Goal: Information Seeking & Learning: Learn about a topic

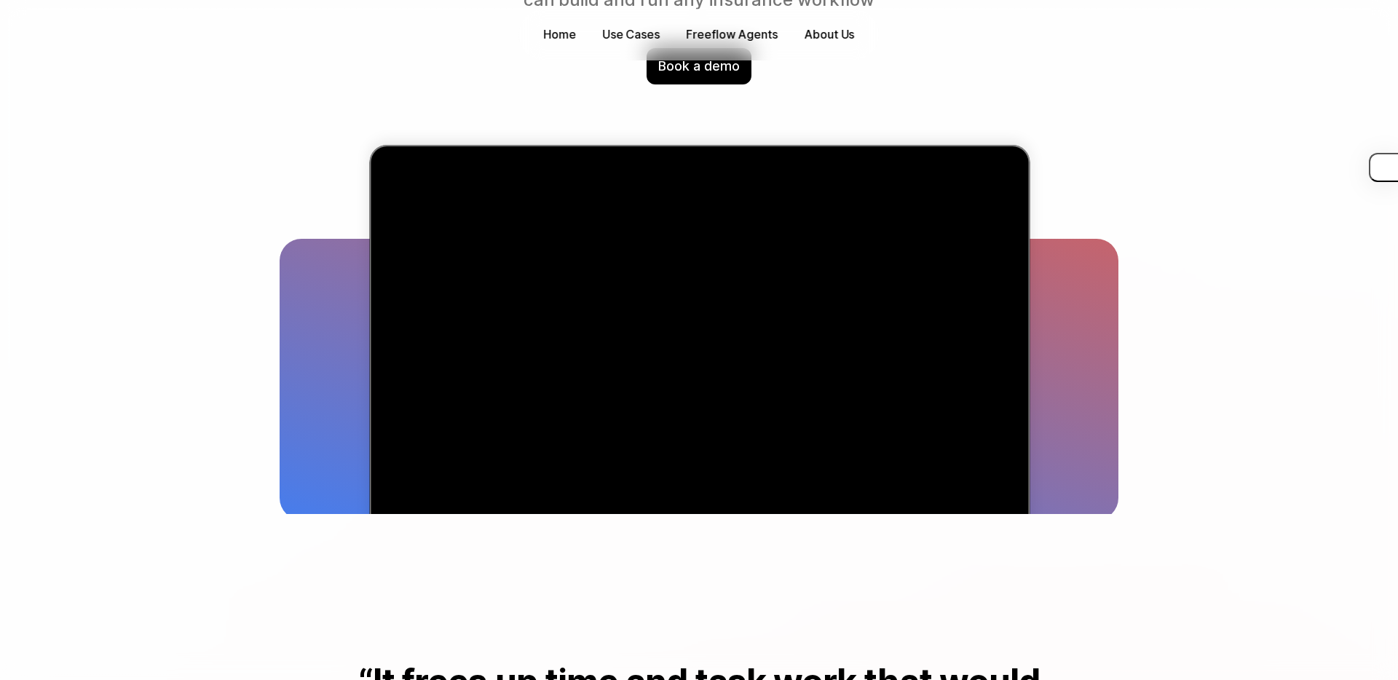
scroll to position [283, 0]
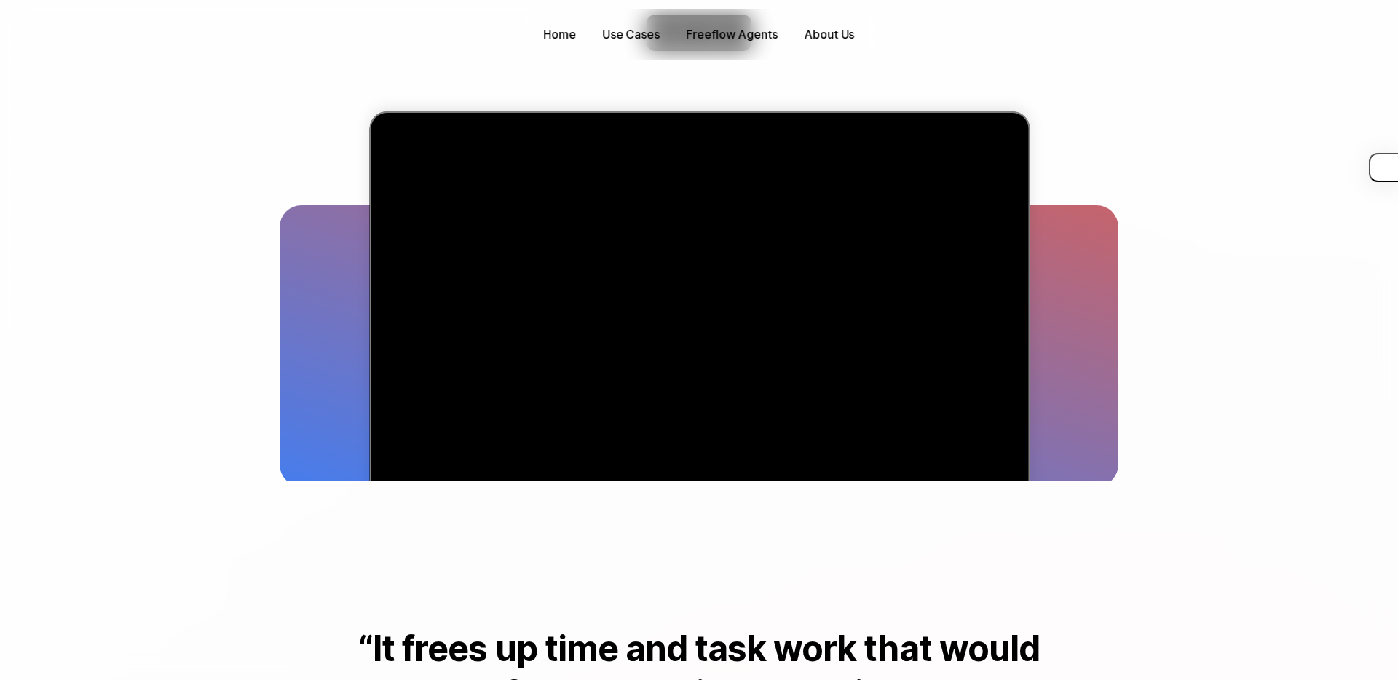
click at [671, 193] on video "Visual chart illustrating a 78% increase in efficiency across 33 regions betwee…" at bounding box center [699, 340] width 634 height 432
click at [635, 31] on p "Use Cases" at bounding box center [631, 34] width 58 height 17
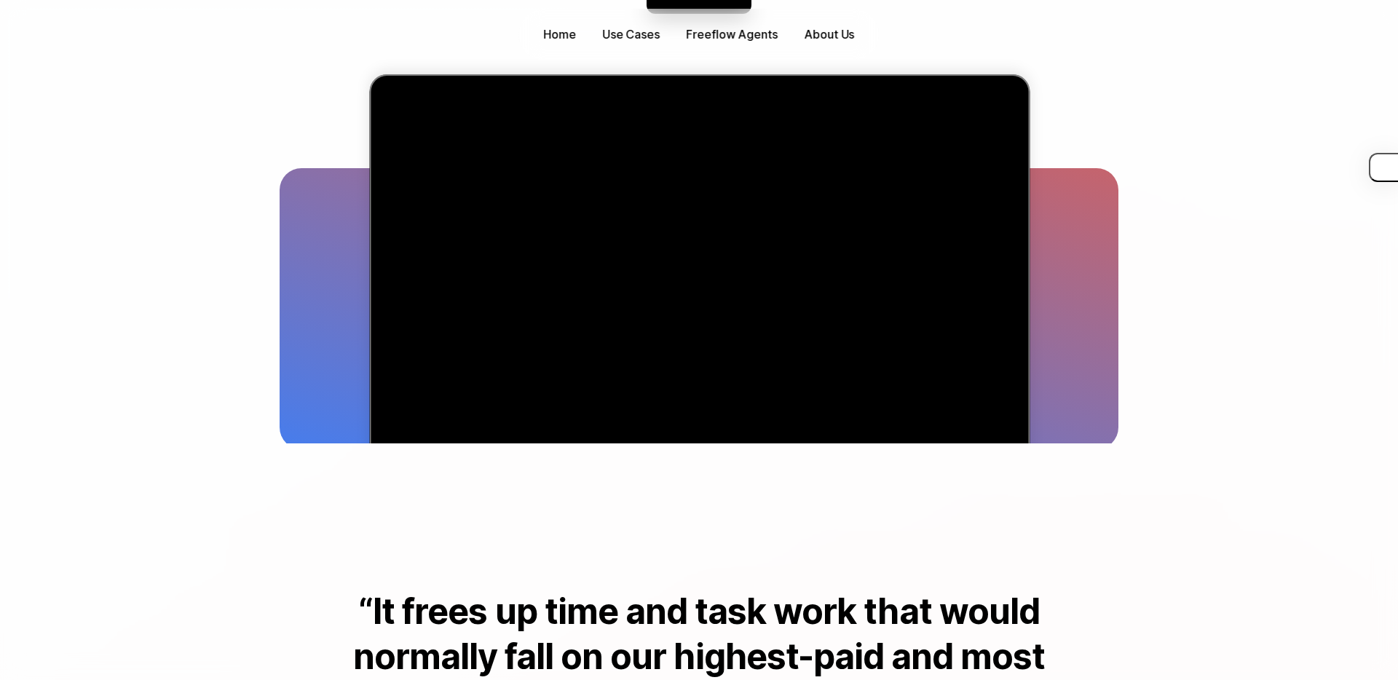
scroll to position [0, 0]
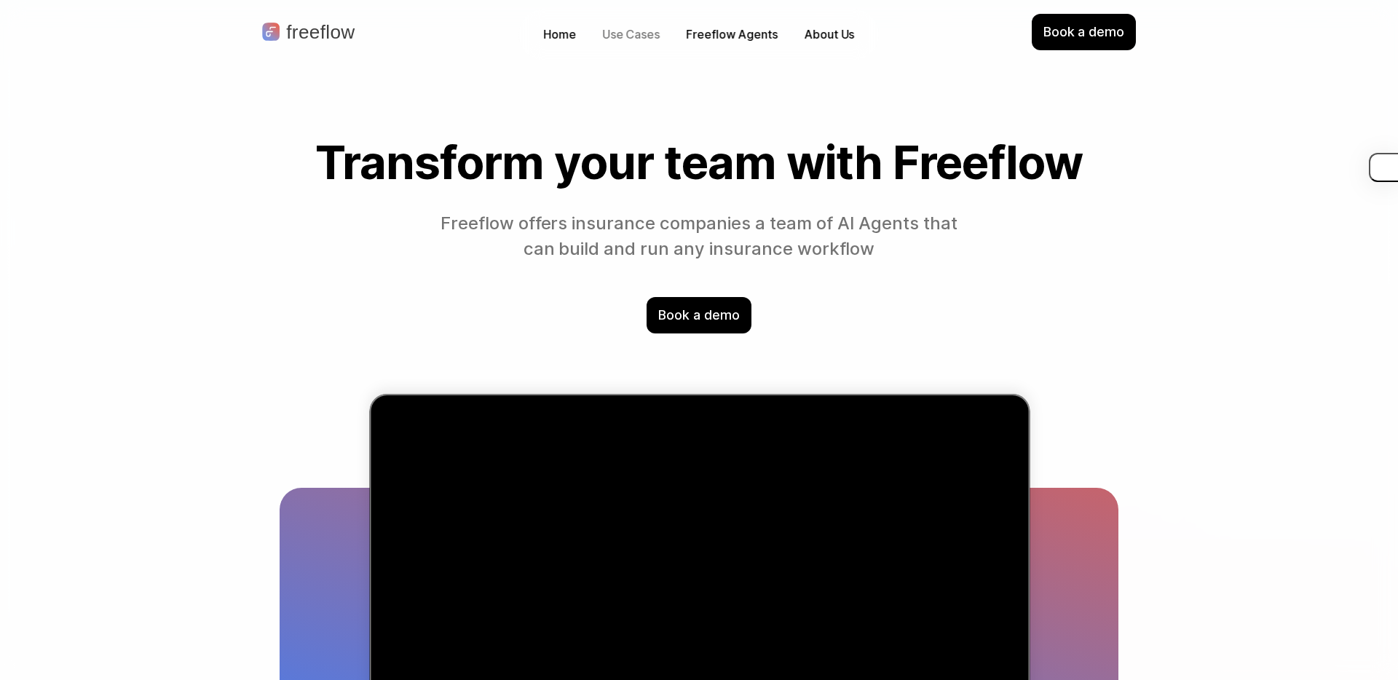
click at [623, 37] on p "Use Cases" at bounding box center [631, 34] width 58 height 17
click at [869, 248] on p "Freeflow offers insurance companies a team of AI Agents that can build and run …" at bounding box center [699, 236] width 531 height 51
click at [800, 251] on p "Freeflow offers insurance companies a team of AI Agents that can build and run …" at bounding box center [699, 236] width 531 height 51
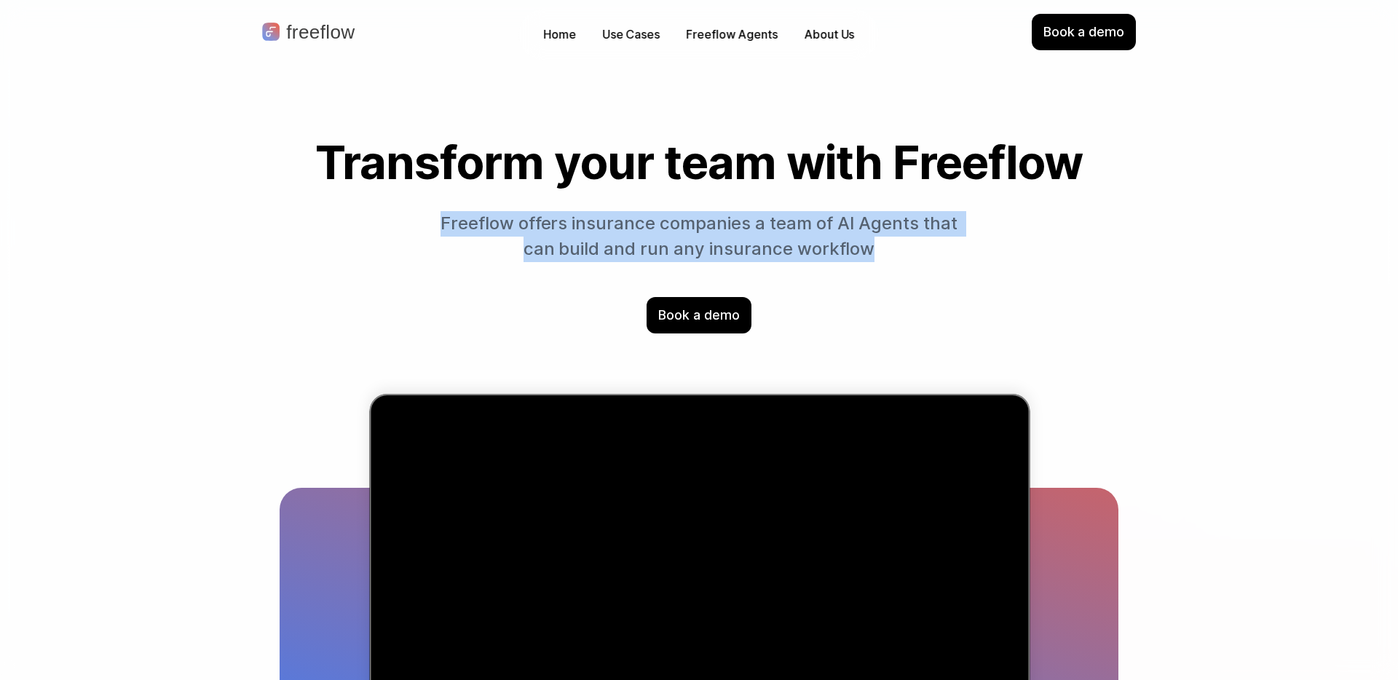
click at [845, 287] on section "Transform your team with Freeflow Freeflow offers insurance companies a team of…" at bounding box center [699, 235] width 932 height 197
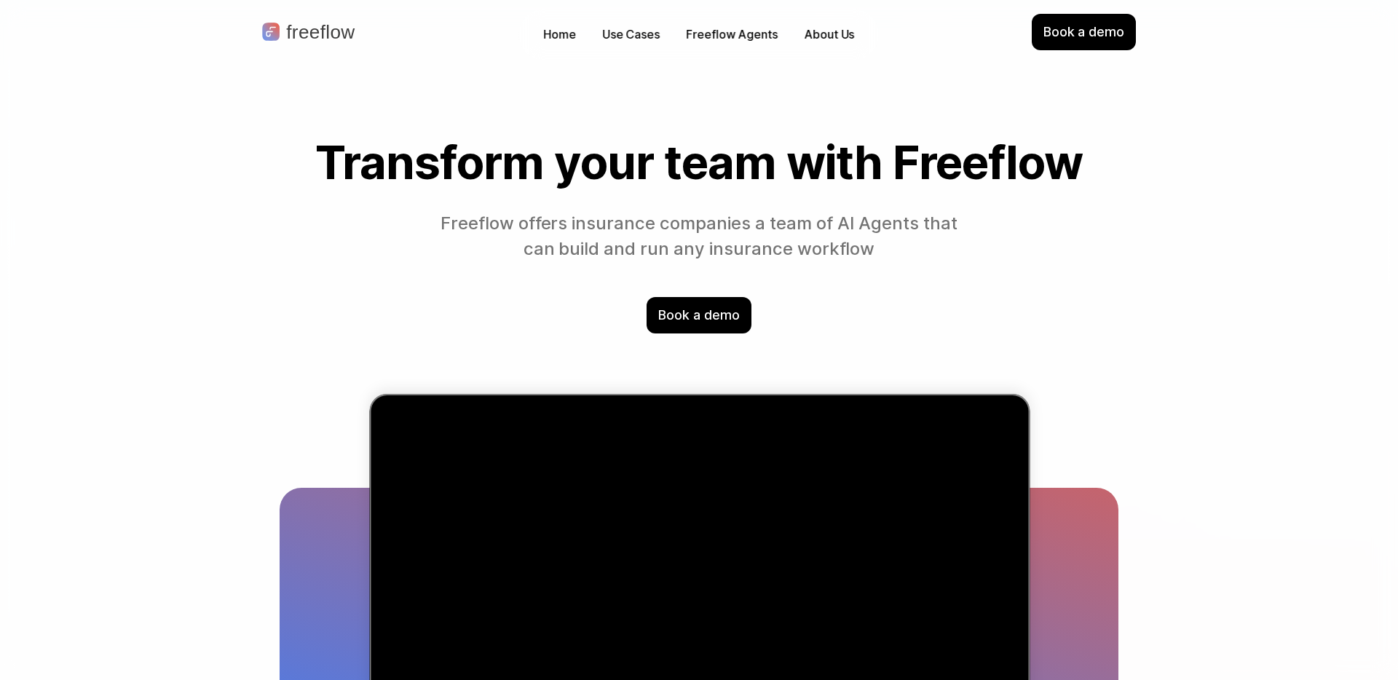
click at [612, 146] on h1 "Transform your team with Freeflow" at bounding box center [699, 162] width 839 height 51
click at [704, 211] on p "Freeflow offers insurance companies a team of AI Agents that can build and run …" at bounding box center [699, 236] width 531 height 51
click at [706, 222] on p "Freeflow offers insurance companies a team of AI Agents that can build and run …" at bounding box center [699, 236] width 531 height 51
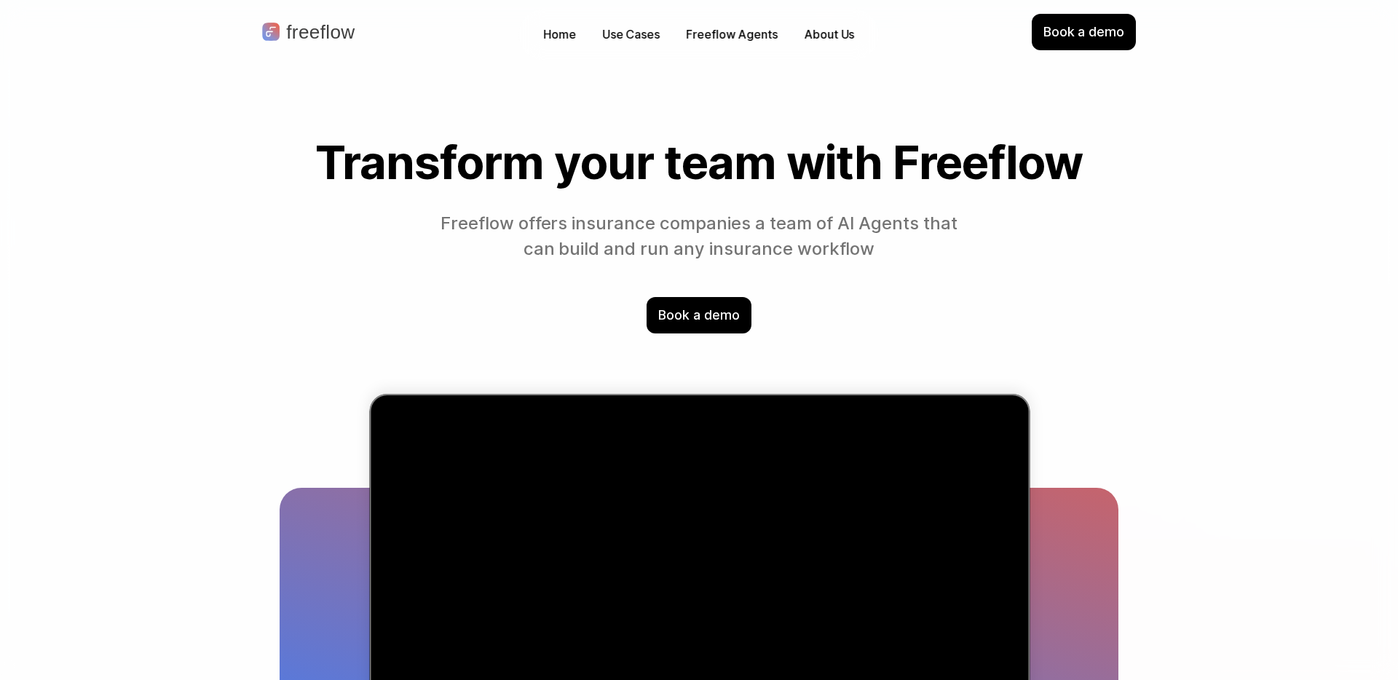
click at [695, 224] on p "Freeflow offers insurance companies a team of AI Agents that can build and run …" at bounding box center [699, 236] width 531 height 51
click at [1147, 116] on div "Transform your team with Freeflow Freeflow offers insurance companies a team of…" at bounding box center [699, 435] width 932 height 655
